Goal: Task Accomplishment & Management: Use online tool/utility

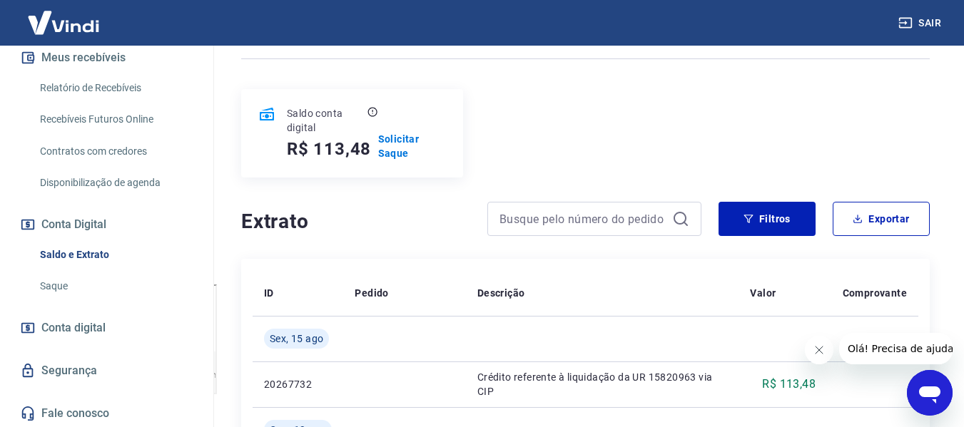
scroll to position [318, 0]
click at [48, 280] on link "Saque" at bounding box center [115, 284] width 162 height 29
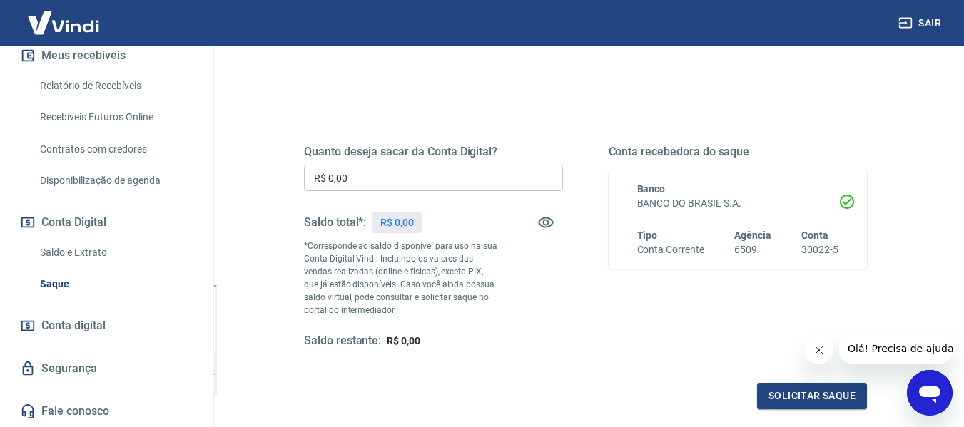
scroll to position [143, 0]
click at [387, 175] on input "R$ 0,00" at bounding box center [433, 177] width 259 height 26
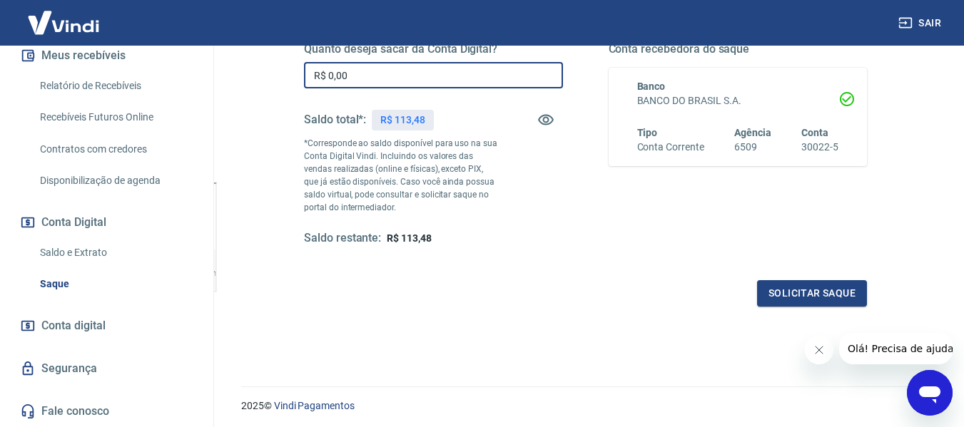
scroll to position [220, 0]
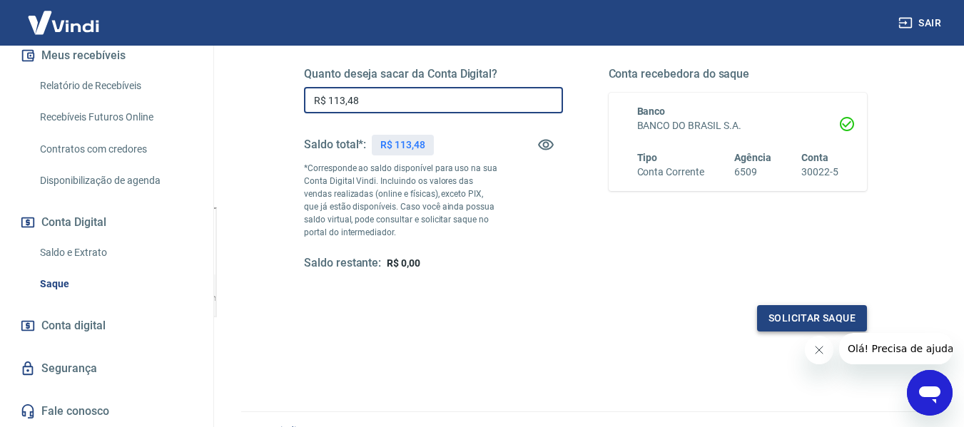
type input "R$ 113,48"
click at [767, 310] on button "Solicitar saque" at bounding box center [812, 318] width 110 height 26
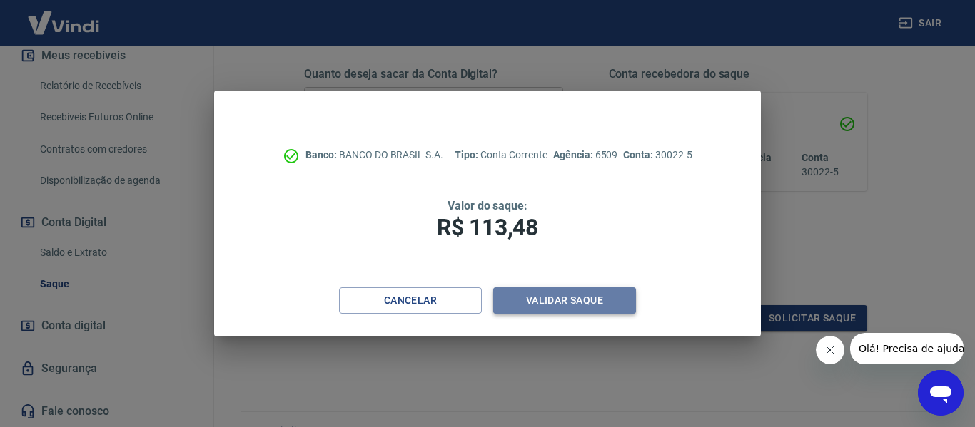
click at [537, 304] on button "Validar saque" at bounding box center [564, 301] width 143 height 26
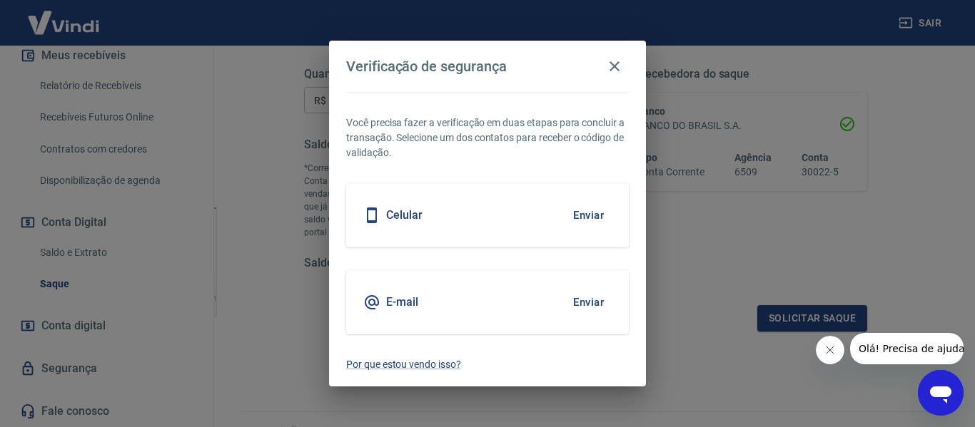
click at [478, 228] on div "Celular Enviar" at bounding box center [487, 215] width 283 height 64
click at [596, 215] on button "Enviar" at bounding box center [588, 215] width 46 height 30
click at [591, 300] on button "Enviar" at bounding box center [588, 303] width 46 height 30
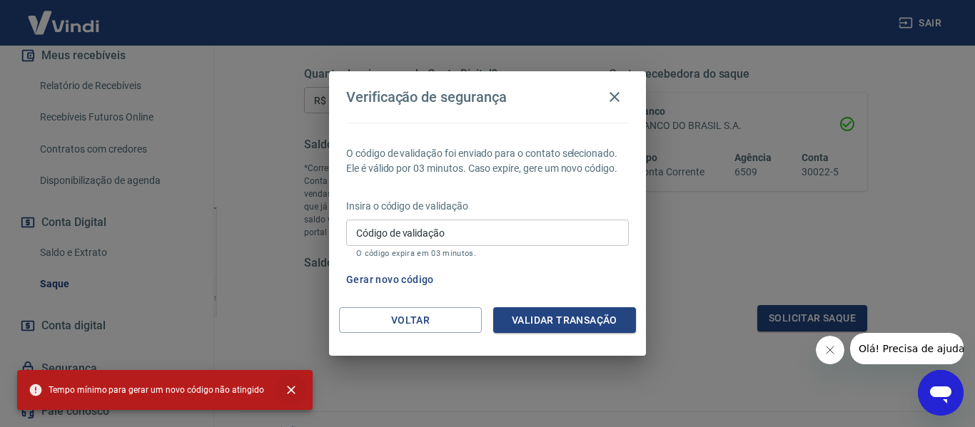
click at [288, 394] on icon "close" at bounding box center [291, 390] width 9 height 9
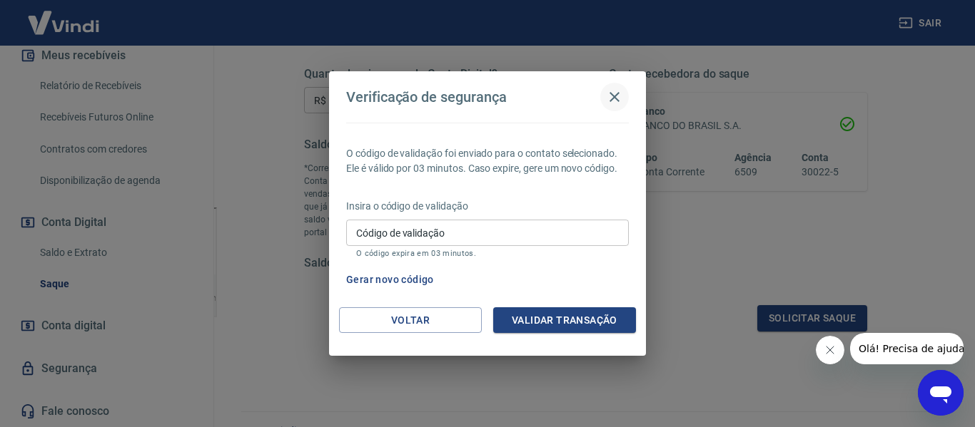
click at [611, 100] on icon "button" at bounding box center [614, 97] width 10 height 10
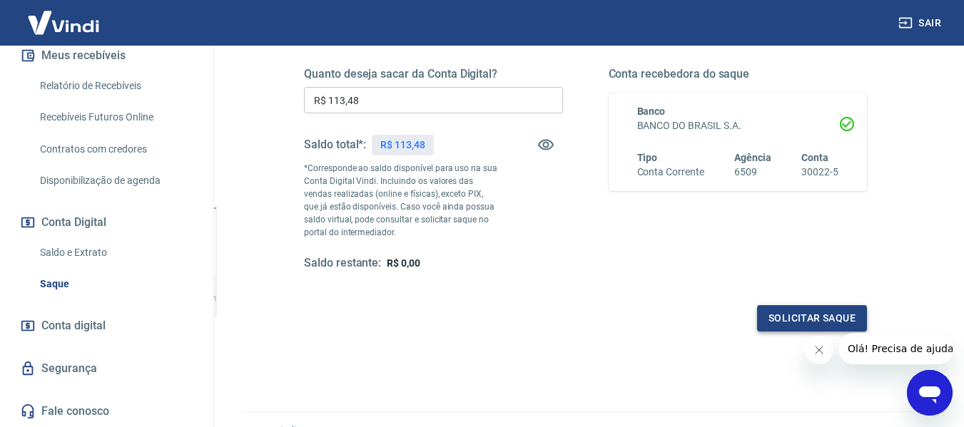
click at [778, 321] on button "Solicitar saque" at bounding box center [812, 318] width 110 height 26
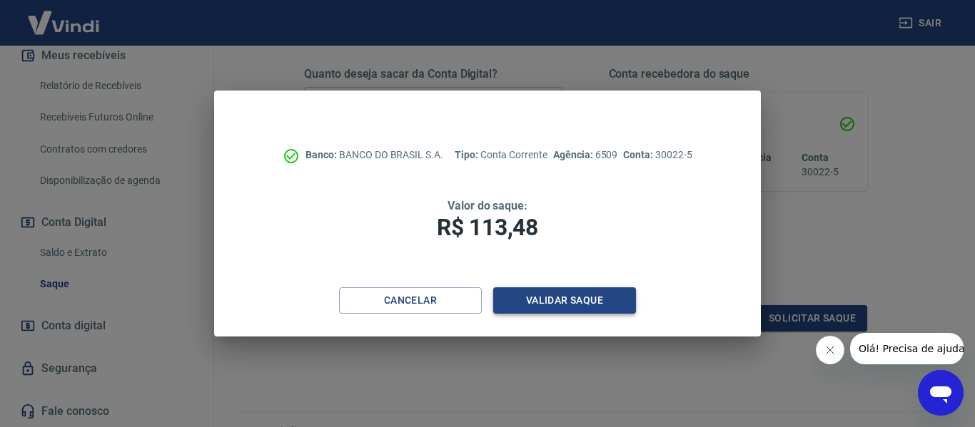
click at [582, 292] on button "Validar saque" at bounding box center [564, 301] width 143 height 26
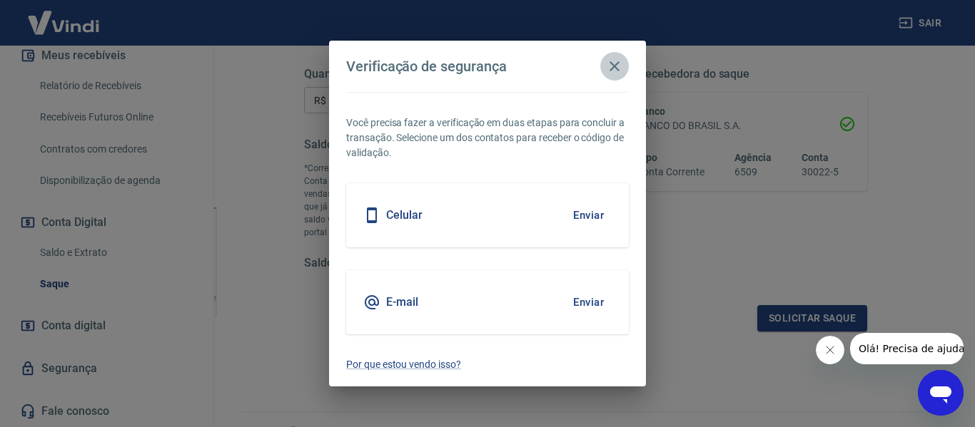
click at [612, 63] on icon "button" at bounding box center [614, 66] width 17 height 17
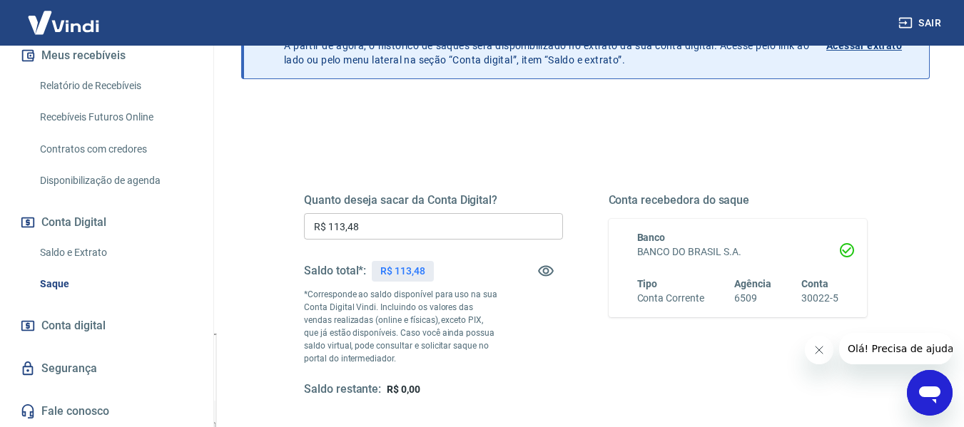
scroll to position [0, 0]
